Goal: Task Accomplishment & Management: Use online tool/utility

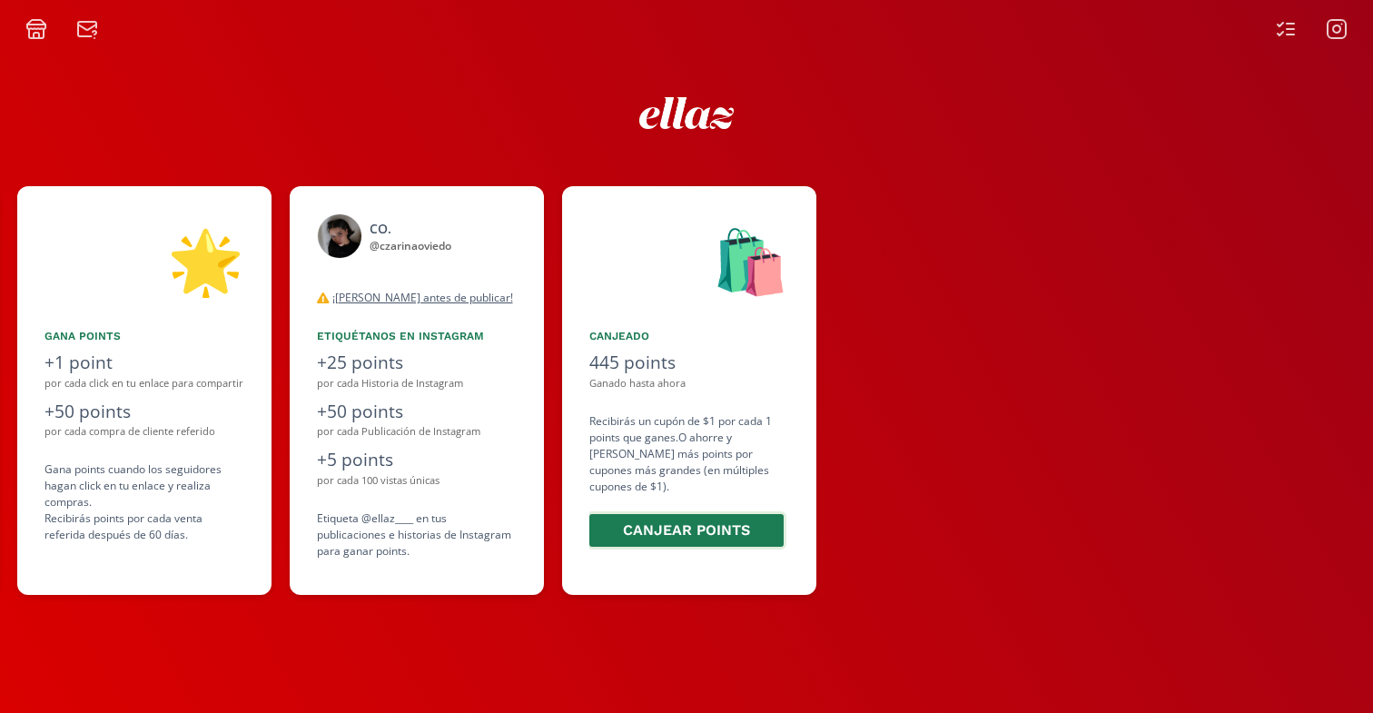
scroll to position [0, 1090]
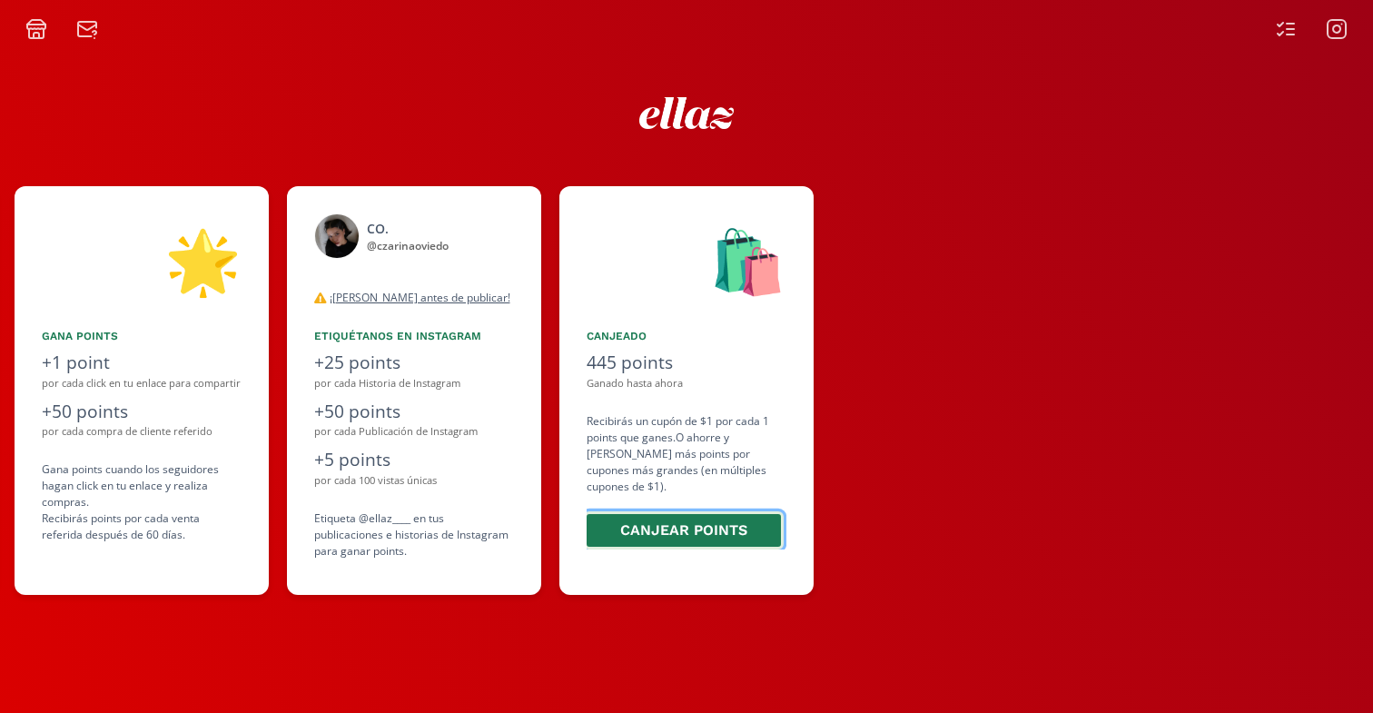
click at [718, 518] on button "Canjear points" at bounding box center [684, 530] width 200 height 39
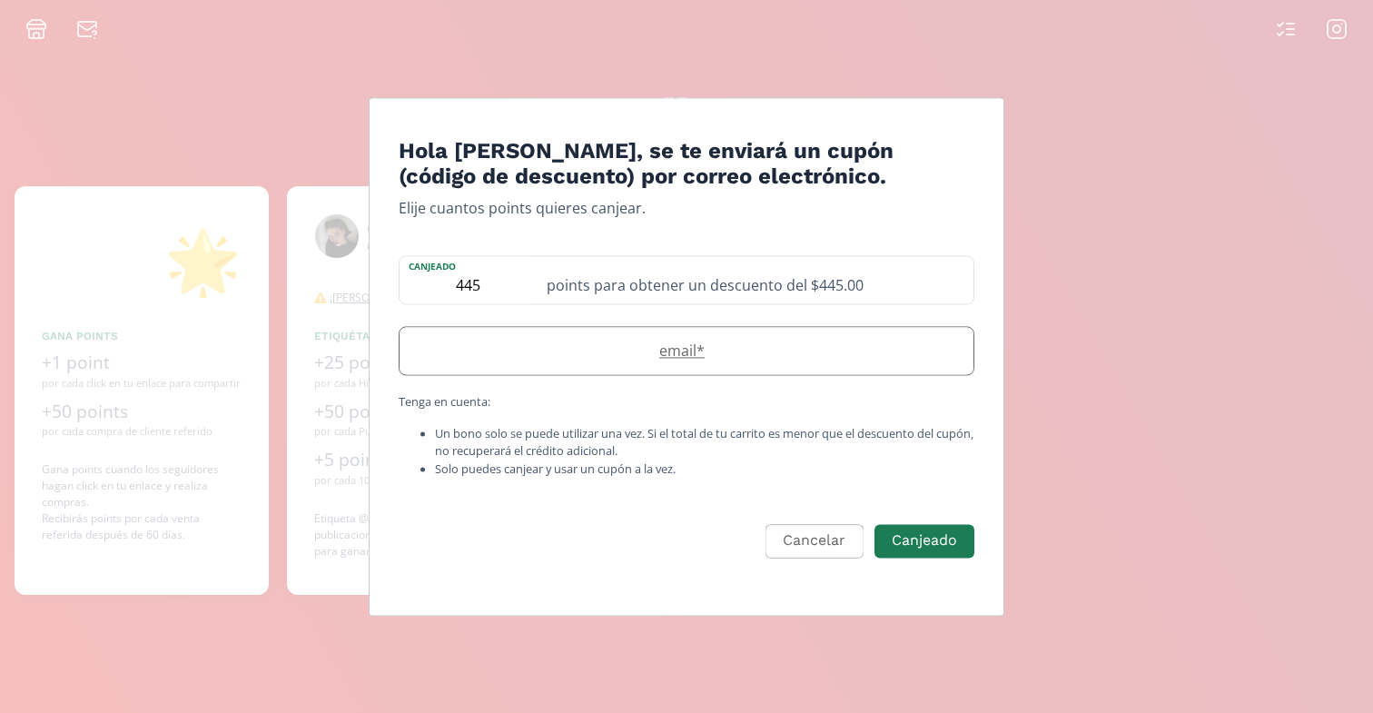
click at [815, 346] on label "email *" at bounding box center [678, 352] width 556 height 22
type input "v"
type input "[EMAIL_ADDRESS][DOMAIN_NAME]"
click at [925, 545] on button "Canjeado" at bounding box center [924, 540] width 105 height 39
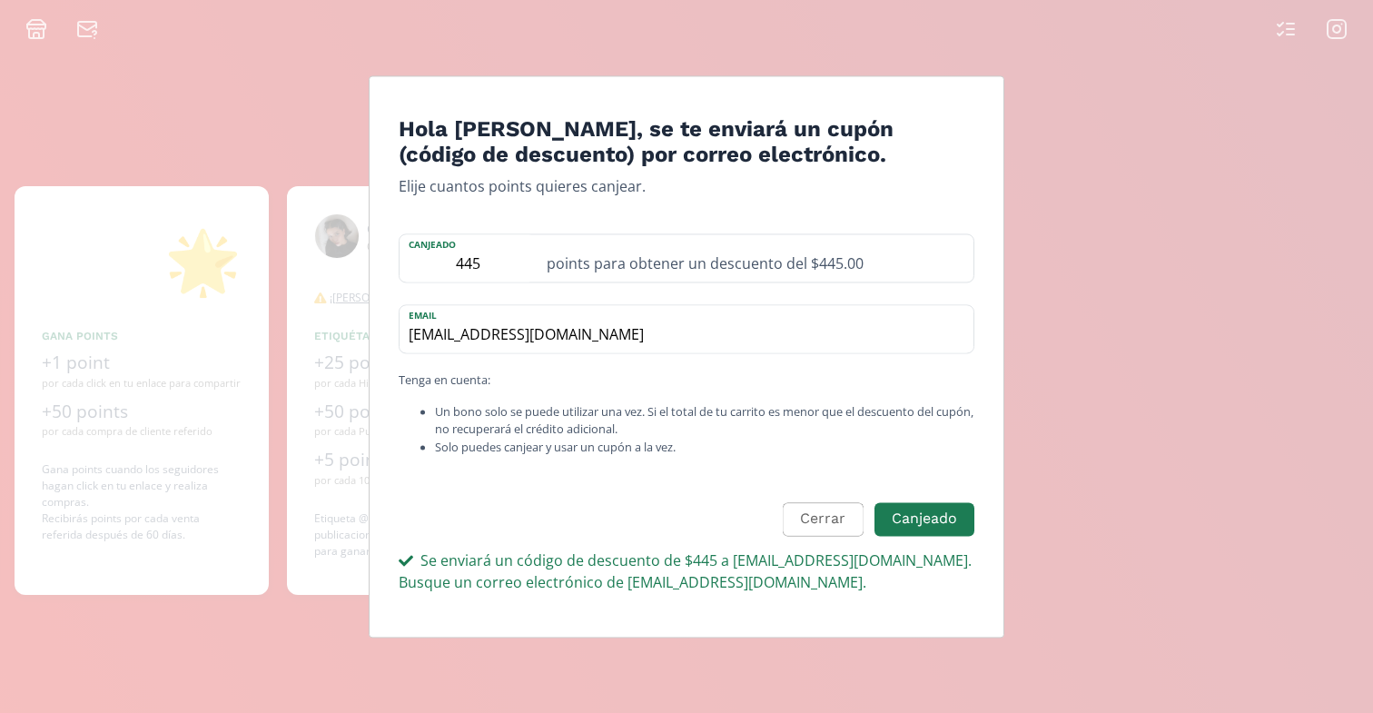
click at [1120, 371] on div "Hola [PERSON_NAME], se te enviará un cupón (código de descuento) por correo ele…" at bounding box center [686, 356] width 1373 height 713
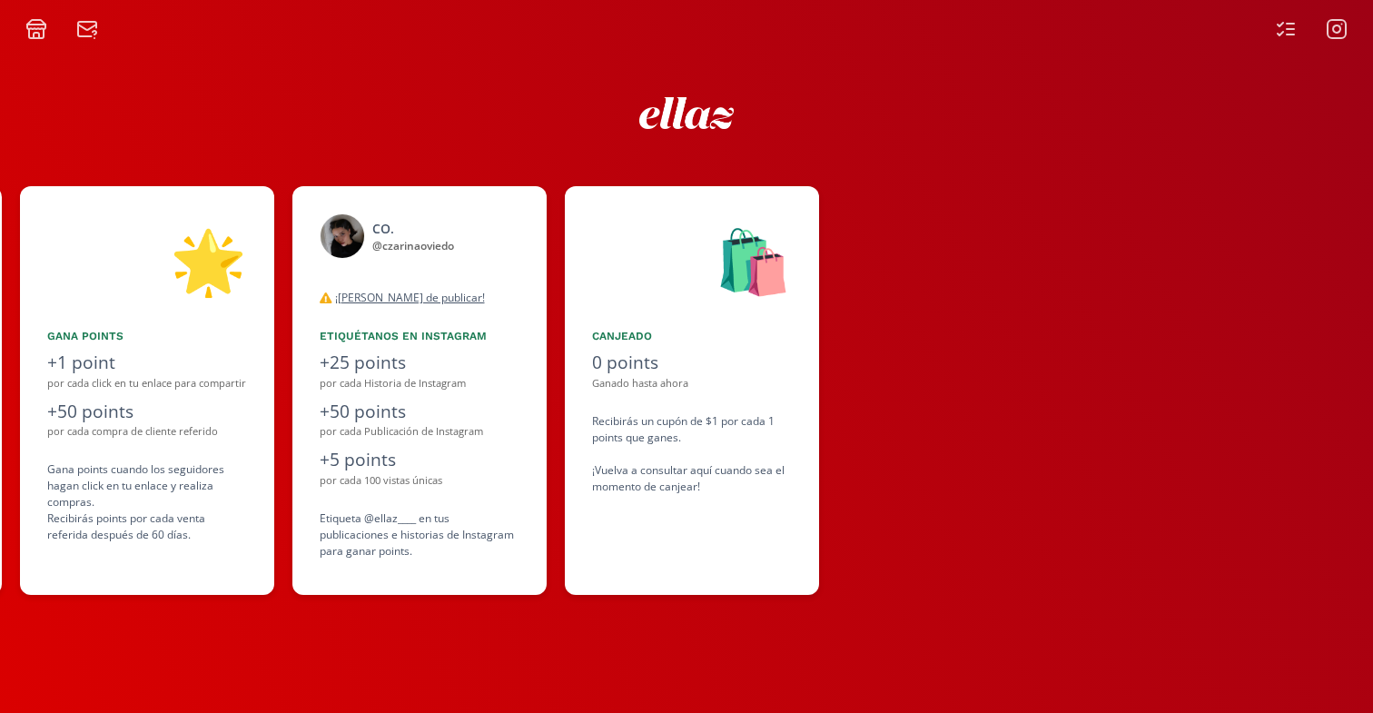
scroll to position [0, 1090]
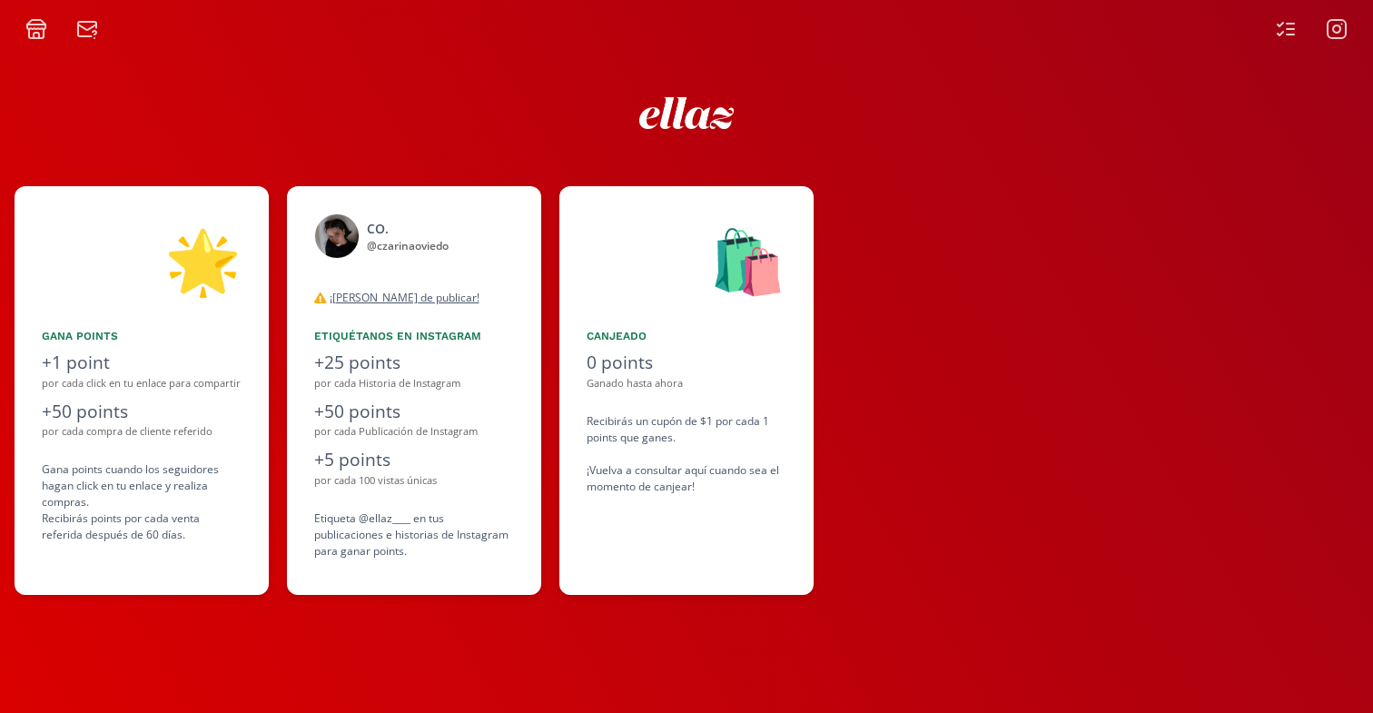
click at [679, 119] on img at bounding box center [686, 113] width 95 height 32
